Goal: Task Accomplishment & Management: Use online tool/utility

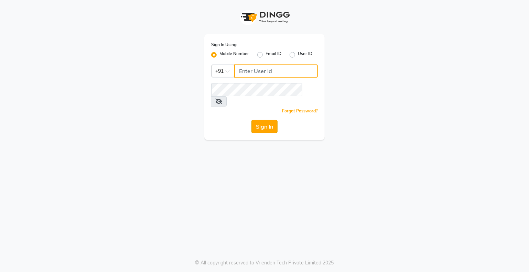
type input "9359594581"
click at [268, 120] on button "Sign In" at bounding box center [265, 126] width 26 height 13
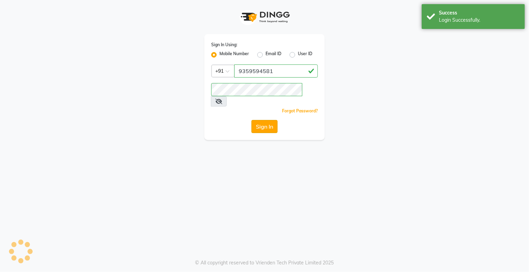
select select "service"
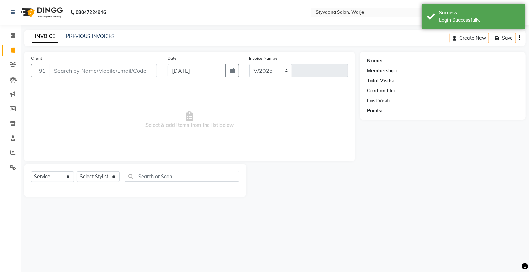
select select "280"
type input "0978"
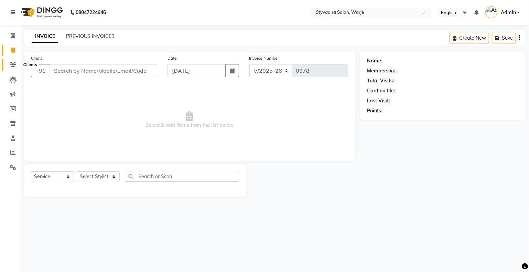
click at [10, 68] on span at bounding box center [13, 65] width 12 height 8
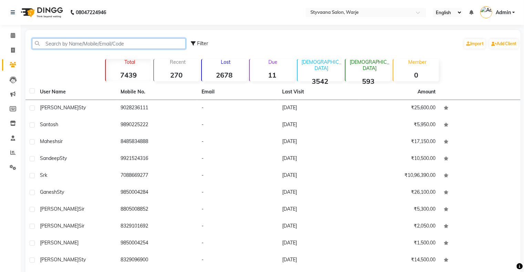
click at [54, 42] on input "text" at bounding box center [109, 43] width 154 height 11
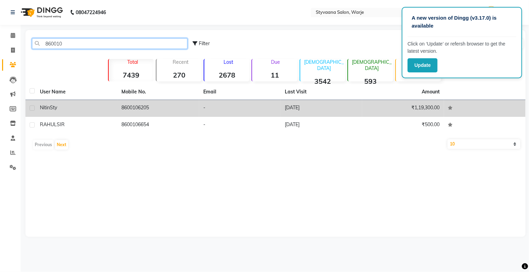
type input "860010"
click at [142, 104] on td "8600106205" at bounding box center [158, 108] width 82 height 17
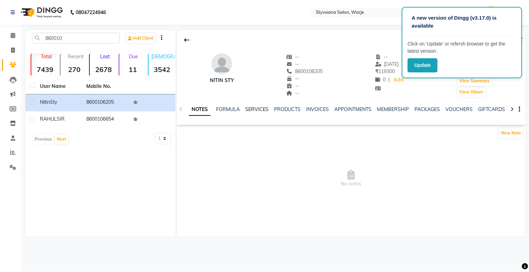
click at [257, 107] on link "SERVICES" at bounding box center [256, 109] width 23 height 6
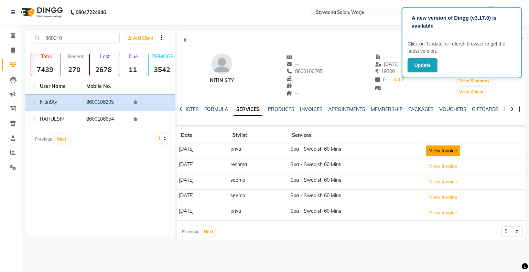
click at [456, 149] on button "View Invoice" at bounding box center [443, 150] width 34 height 11
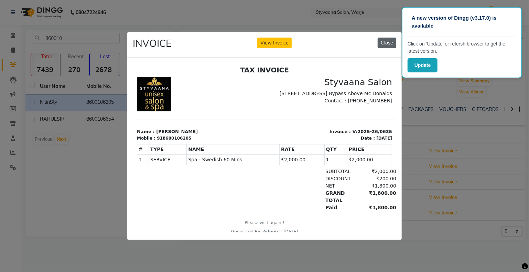
click at [393, 38] on button "Close" at bounding box center [387, 43] width 19 height 11
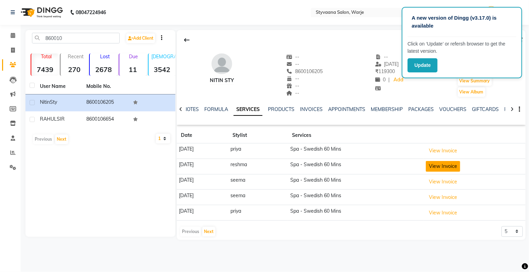
click at [460, 167] on button "View Invoice" at bounding box center [443, 166] width 34 height 11
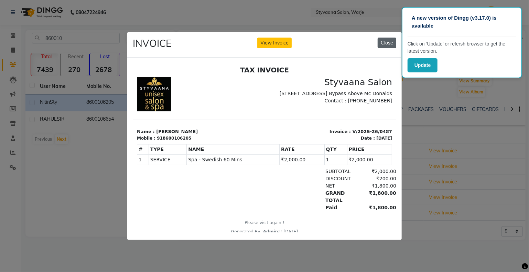
click at [387, 38] on button "Close" at bounding box center [387, 43] width 19 height 11
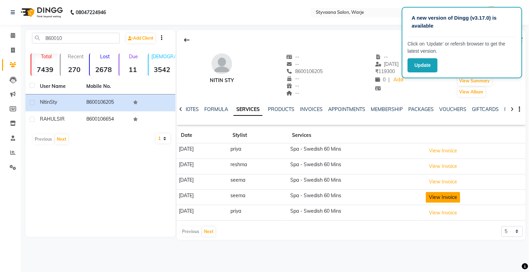
click at [449, 193] on button "View Invoice" at bounding box center [443, 197] width 34 height 11
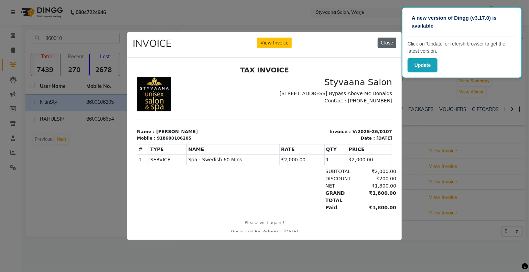
click at [391, 40] on button "Close" at bounding box center [387, 43] width 19 height 11
